Goal: Task Accomplishment & Management: Complete application form

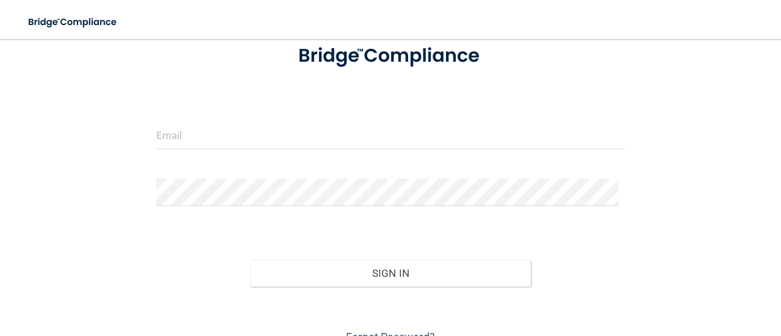
scroll to position [82, 0]
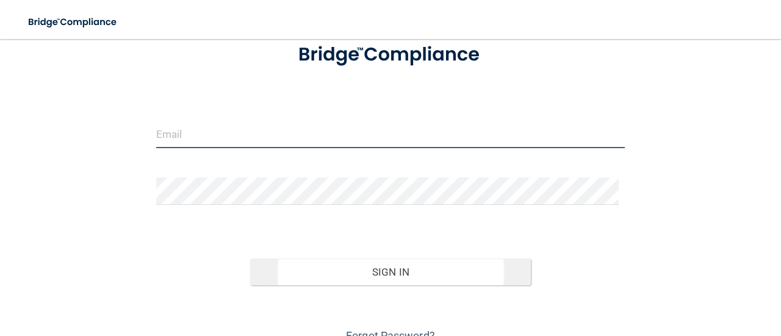
type input "[EMAIL_ADDRESS][DOMAIN_NAME]"
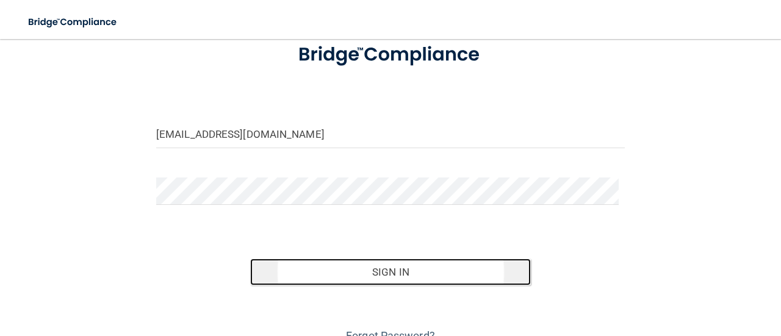
click at [303, 272] on button "Sign In" at bounding box center [390, 272] width 281 height 27
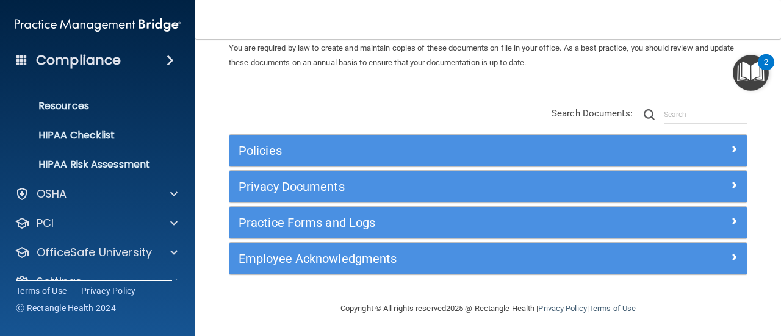
scroll to position [170, 0]
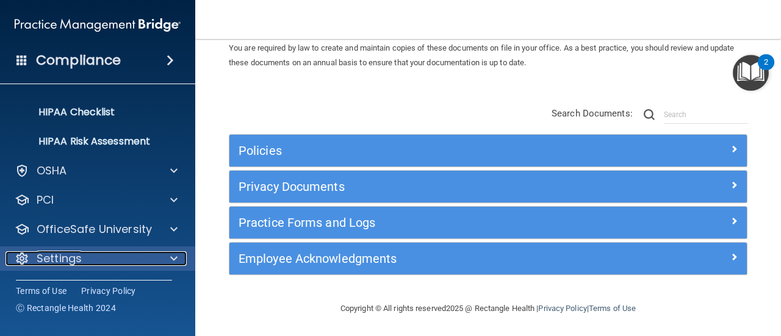
click at [107, 253] on div "Settings" at bounding box center [80, 259] width 151 height 15
click at [171, 260] on span at bounding box center [173, 258] width 7 height 15
click at [170, 259] on span at bounding box center [173, 259] width 7 height 15
click at [176, 260] on span at bounding box center [173, 258] width 7 height 15
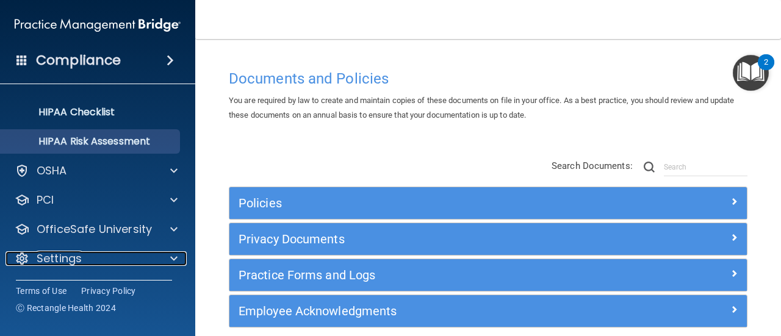
scroll to position [0, 0]
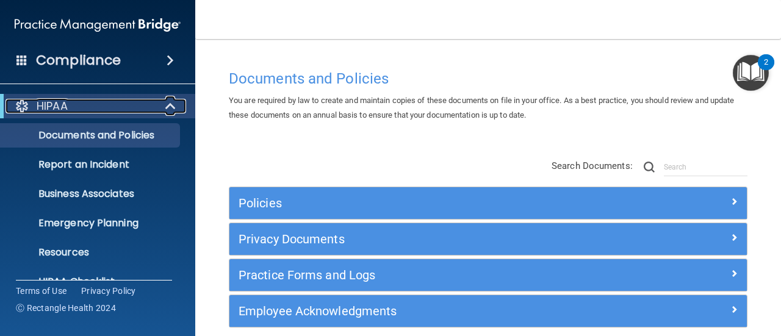
click at [156, 112] on div at bounding box center [171, 106] width 30 height 15
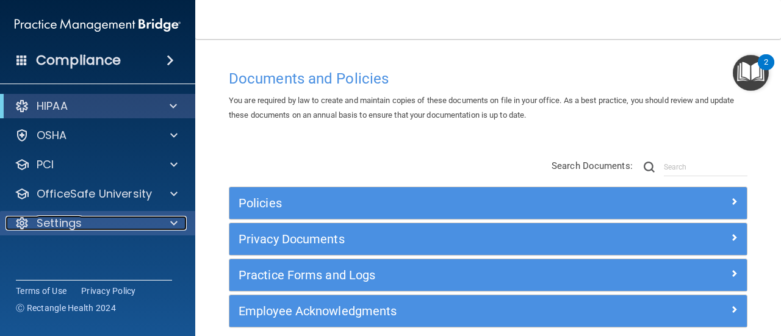
click at [172, 220] on span at bounding box center [173, 223] width 7 height 15
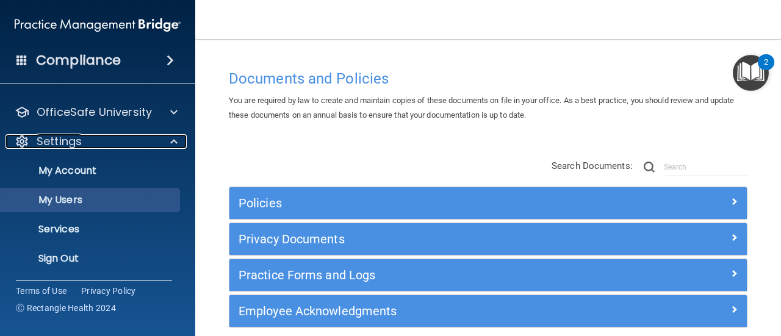
scroll to position [78, 0]
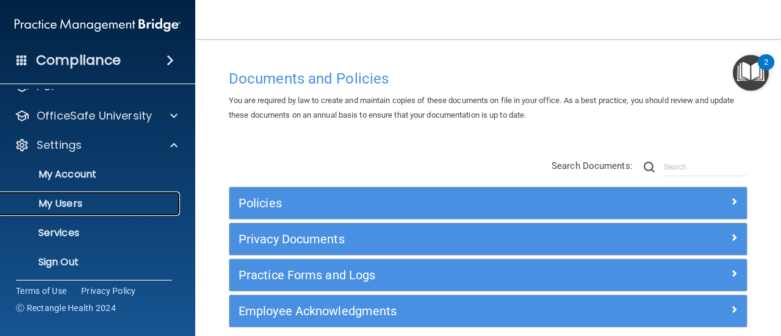
click at [85, 200] on p "My Users" at bounding box center [91, 204] width 167 height 12
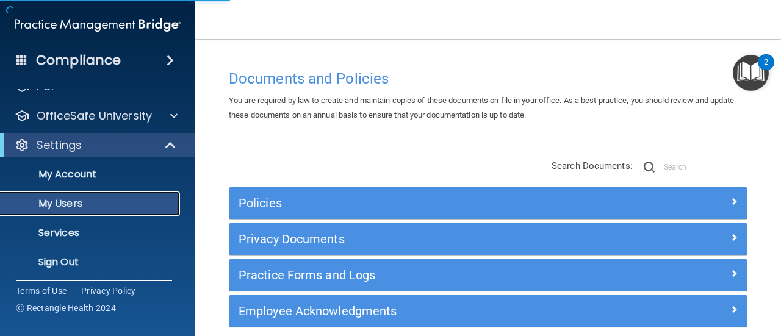
select select "20"
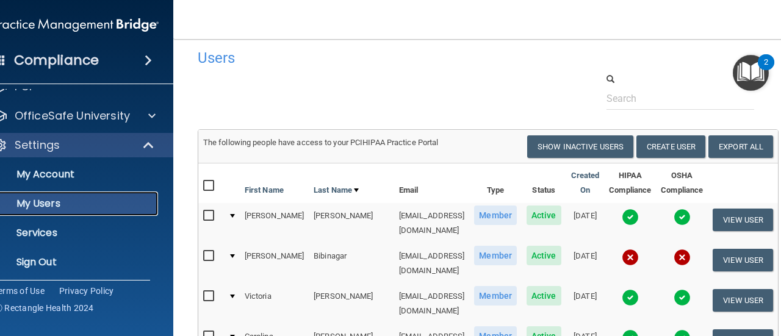
scroll to position [3, 0]
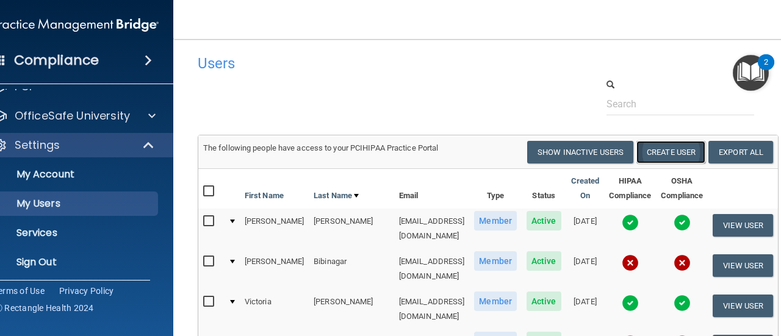
click at [680, 151] on button "Create User" at bounding box center [671, 152] width 69 height 23
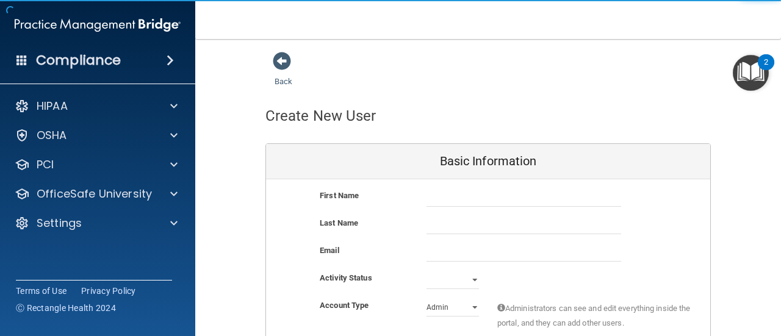
scroll to position [72, 0]
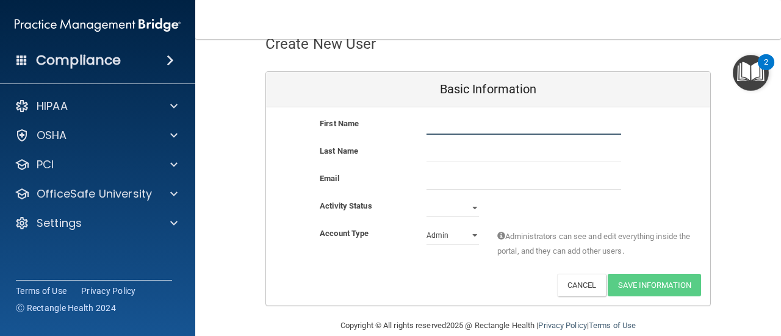
click at [435, 126] on input "text" at bounding box center [524, 126] width 195 height 18
type input "[PERSON_NAME]"
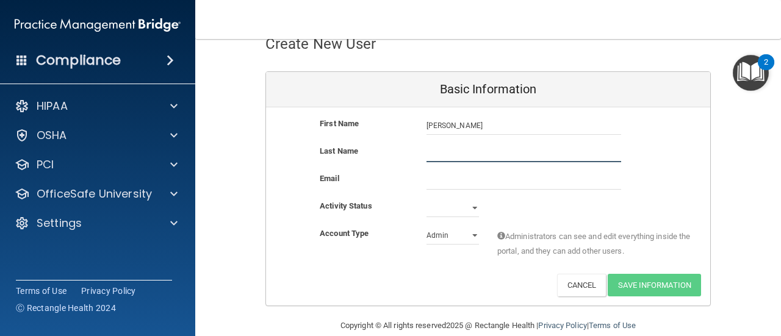
click at [452, 151] on input "text" at bounding box center [524, 153] width 195 height 18
type input "[PERSON_NAME]"
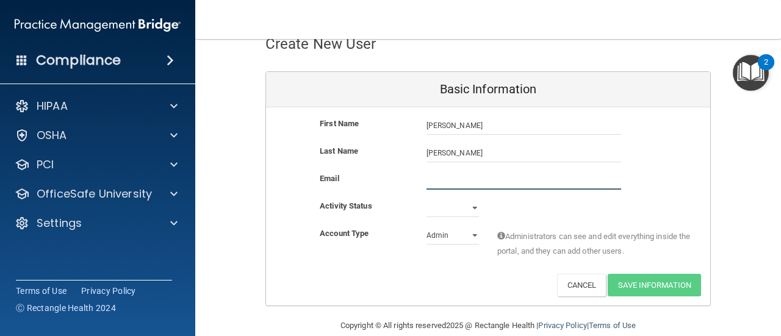
click at [432, 179] on input "email" at bounding box center [524, 181] width 195 height 18
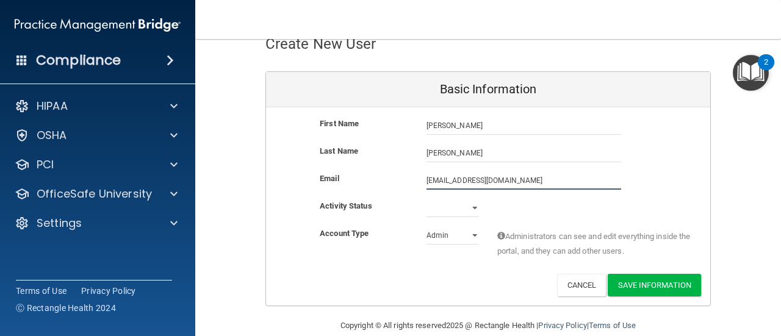
type input "[EMAIL_ADDRESS][DOMAIN_NAME]"
click at [468, 206] on select "Active Inactive" at bounding box center [453, 208] width 53 height 18
select select "active"
click at [427, 199] on select "Active Inactive" at bounding box center [453, 208] width 53 height 18
click at [467, 235] on select "Admin Member" at bounding box center [453, 235] width 53 height 18
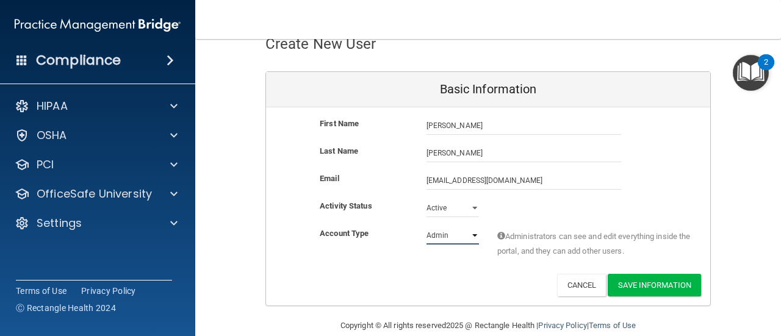
select select "practice_member"
click at [427, 226] on select "Admin Member" at bounding box center [453, 235] width 53 height 18
click at [664, 284] on button "Save Information" at bounding box center [654, 285] width 93 height 23
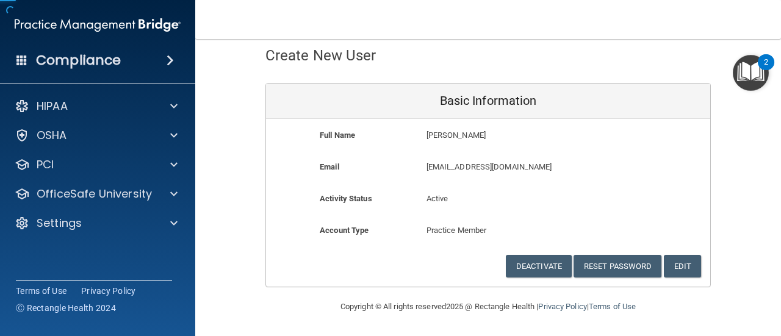
scroll to position [59, 0]
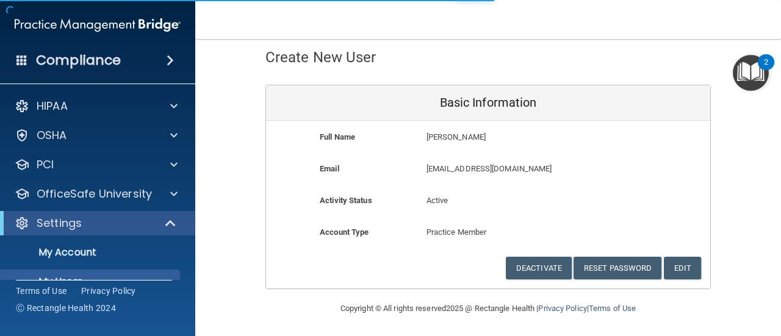
select select "20"
